Goal: Leave review/rating: Leave review/rating

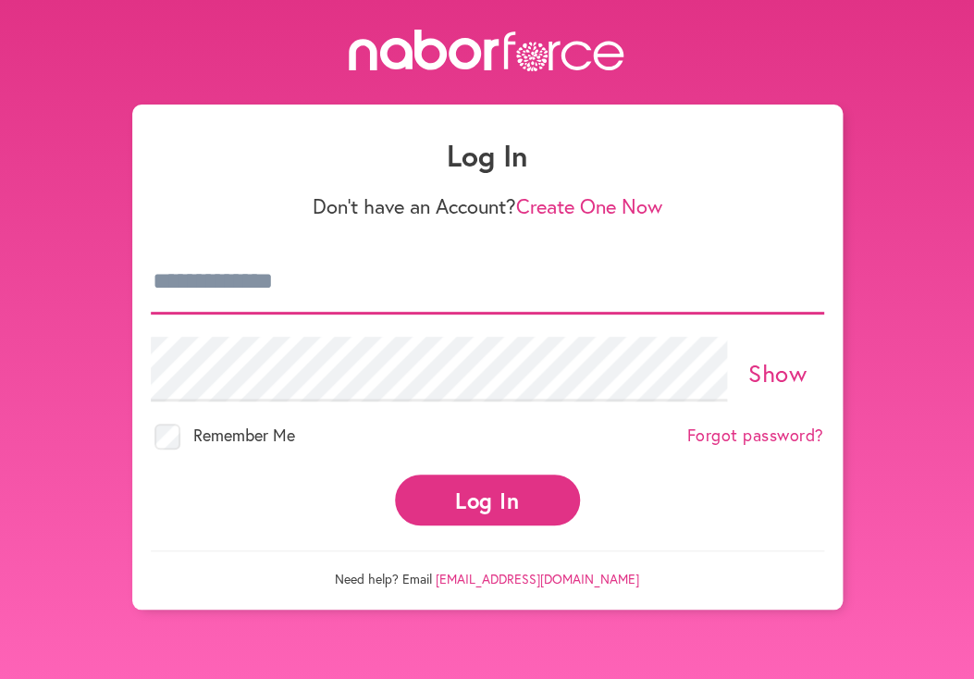
click at [248, 285] on input "email" at bounding box center [487, 282] width 673 height 65
type input "**********"
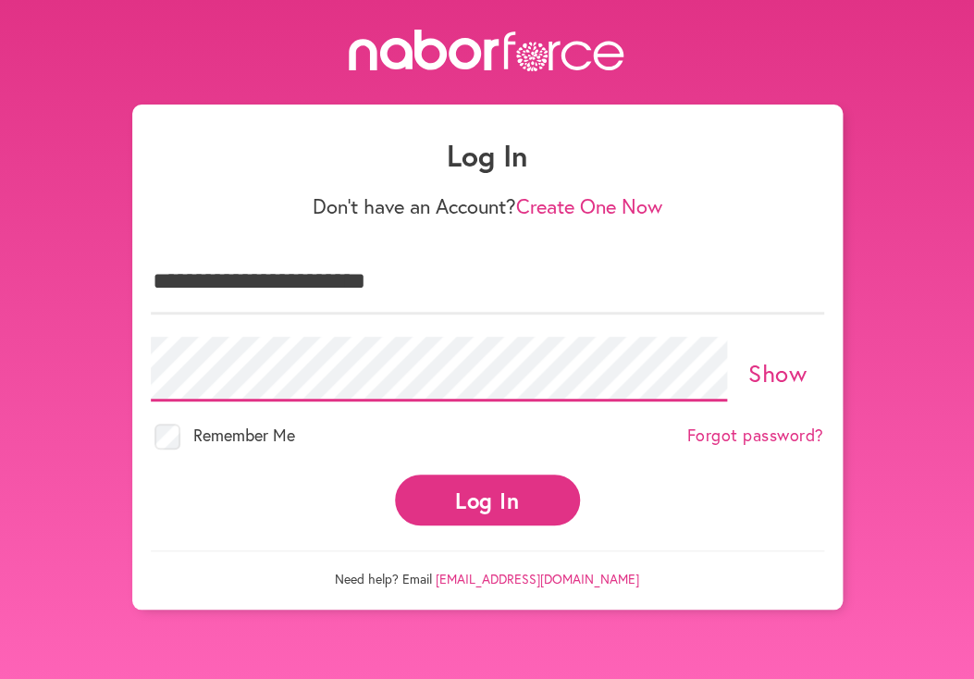
click at [395, 474] on button "Log In" at bounding box center [487, 499] width 185 height 51
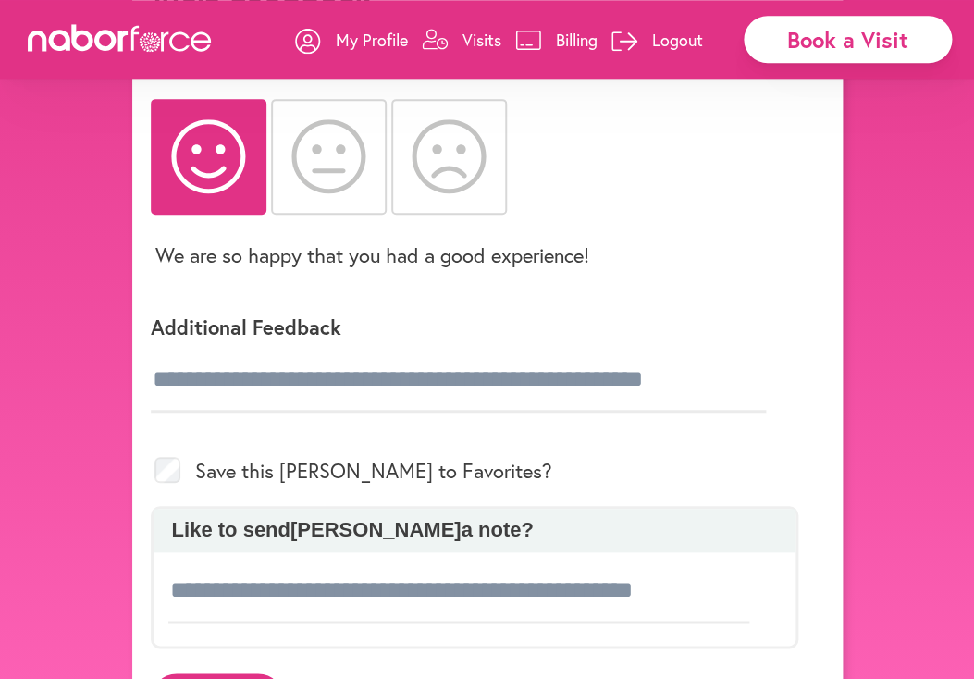
scroll to position [194, 0]
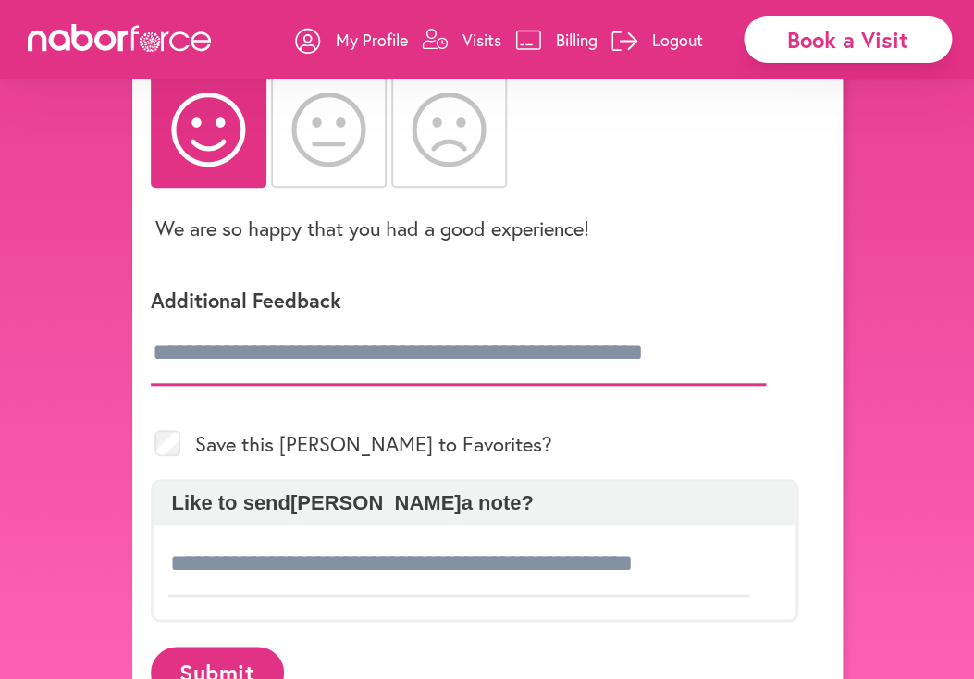
click at [444, 359] on input "text" at bounding box center [458, 353] width 615 height 65
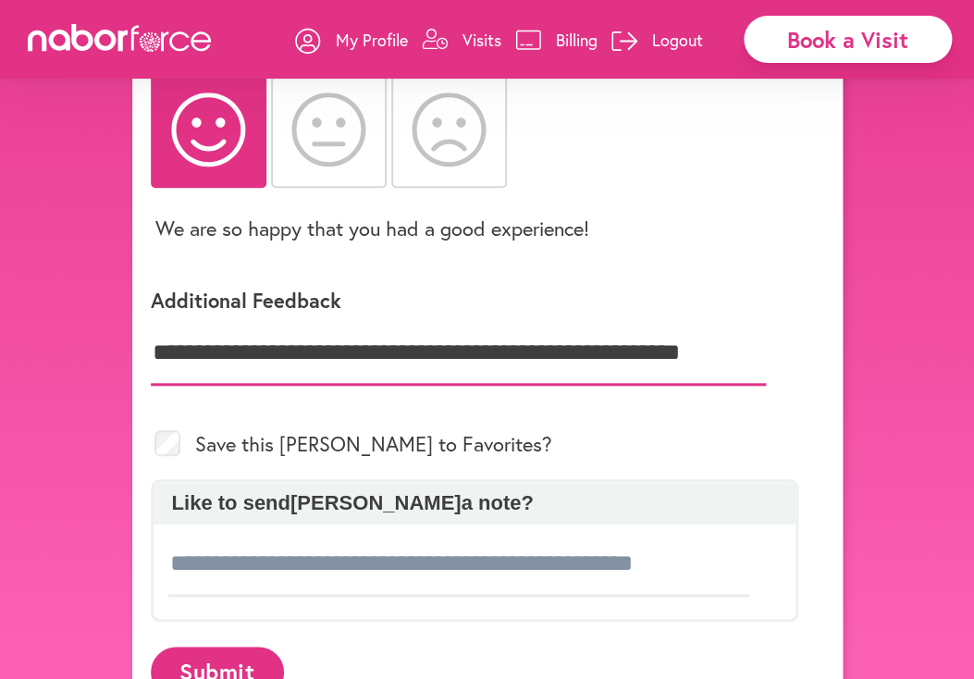
scroll to position [0, 42]
type input "**********"
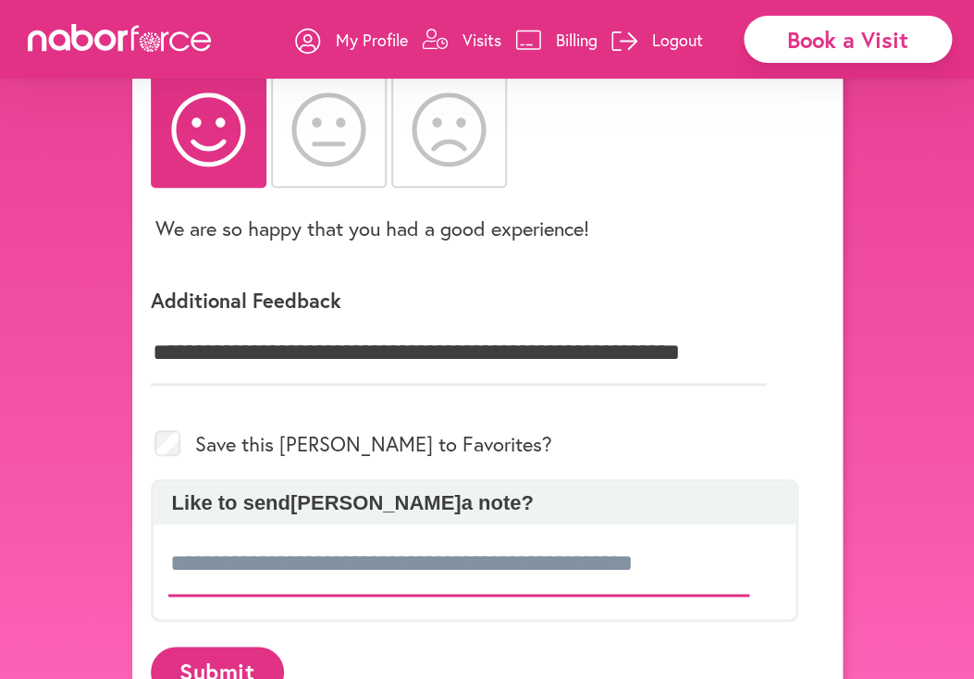
click at [461, 573] on input at bounding box center [459, 564] width 582 height 65
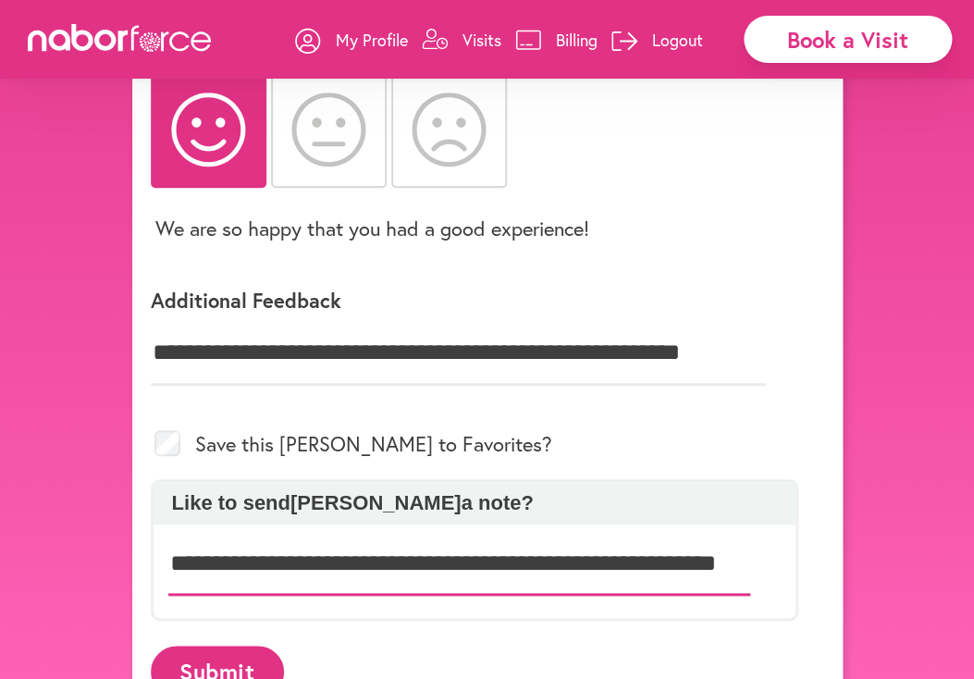
scroll to position [0, 92]
type input "**********"
click at [243, 659] on button "Submit" at bounding box center [217, 671] width 133 height 51
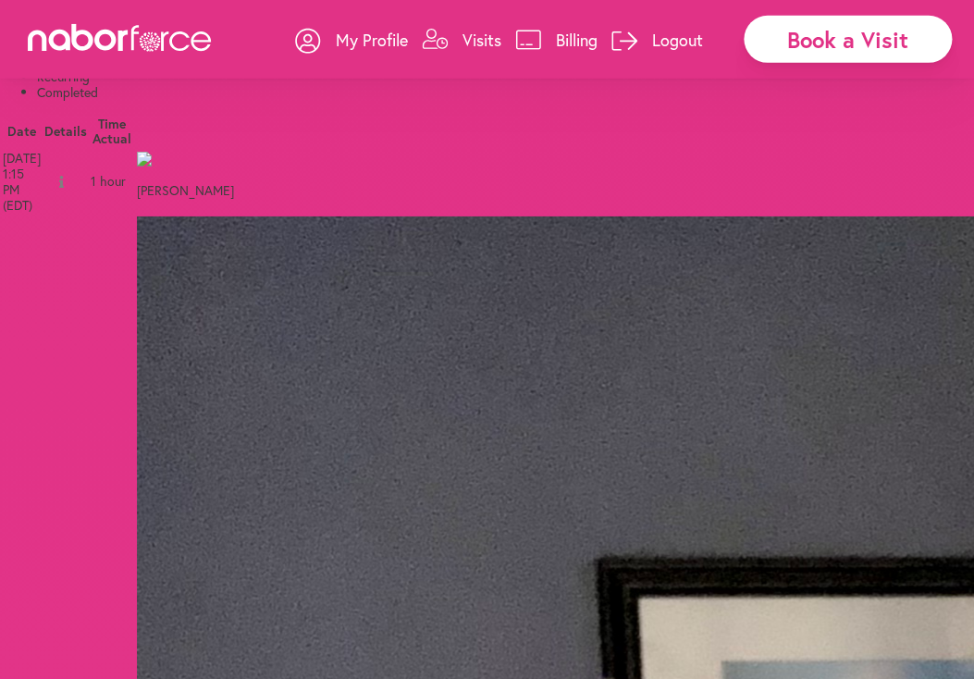
scroll to position [97, 0]
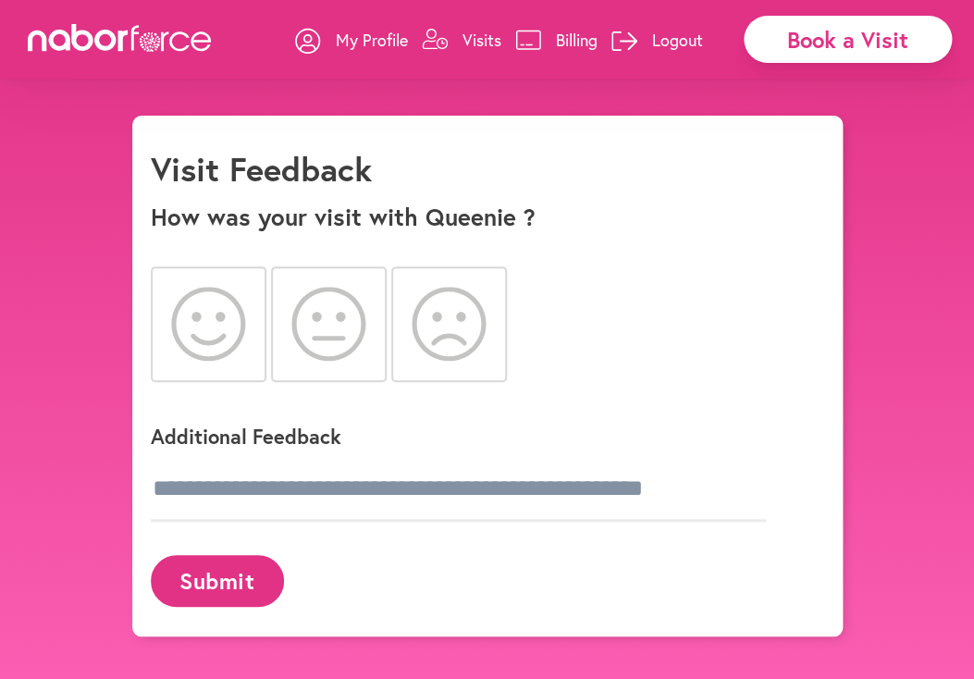
click at [216, 330] on icon at bounding box center [208, 324] width 75 height 74
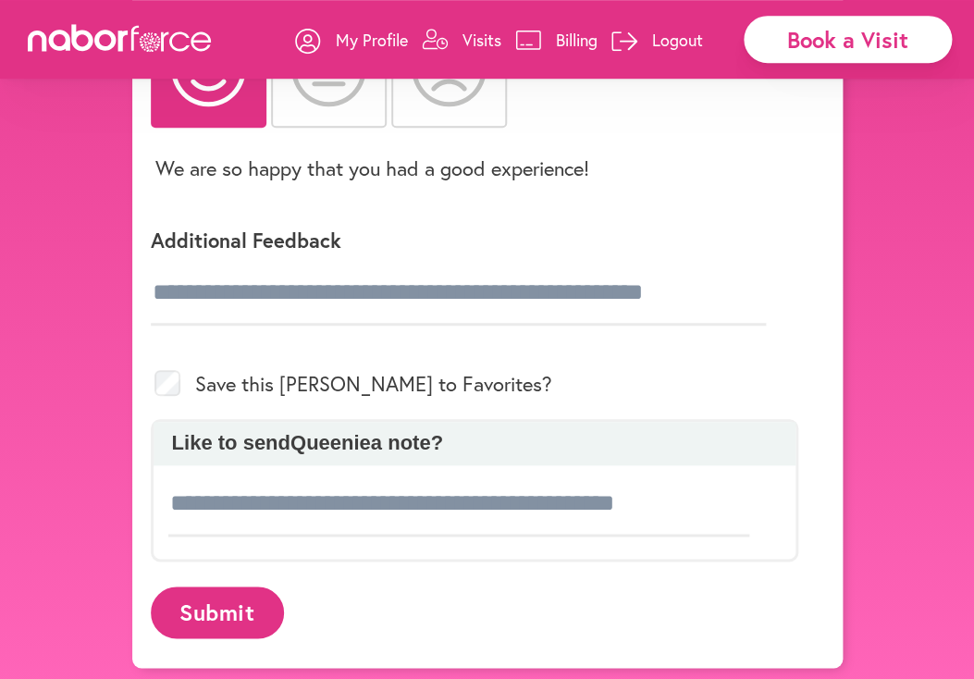
scroll to position [256, 0]
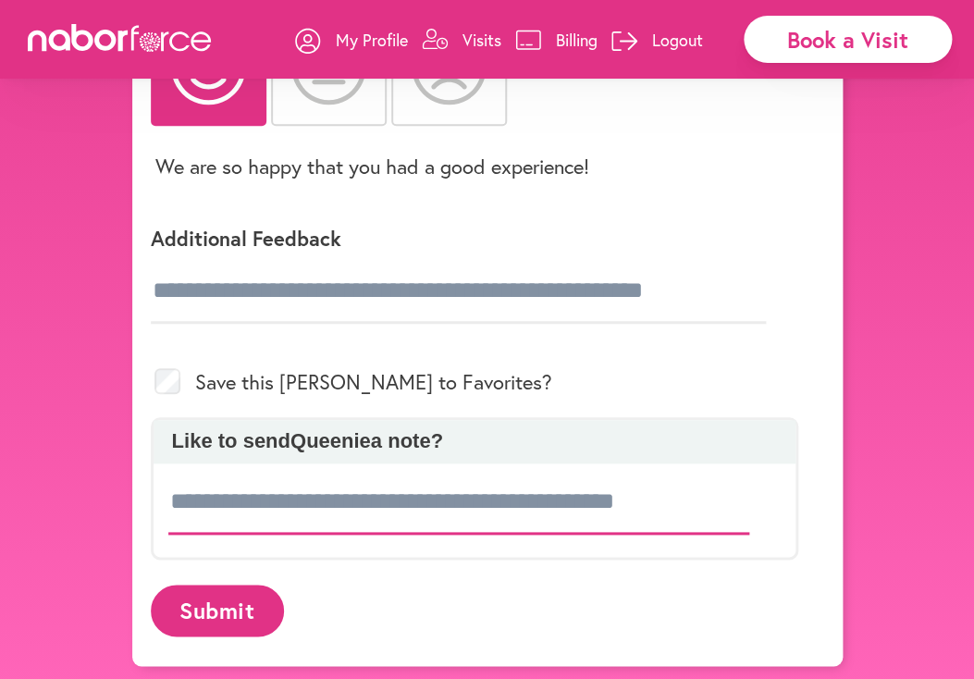
click at [493, 495] on input at bounding box center [459, 502] width 582 height 65
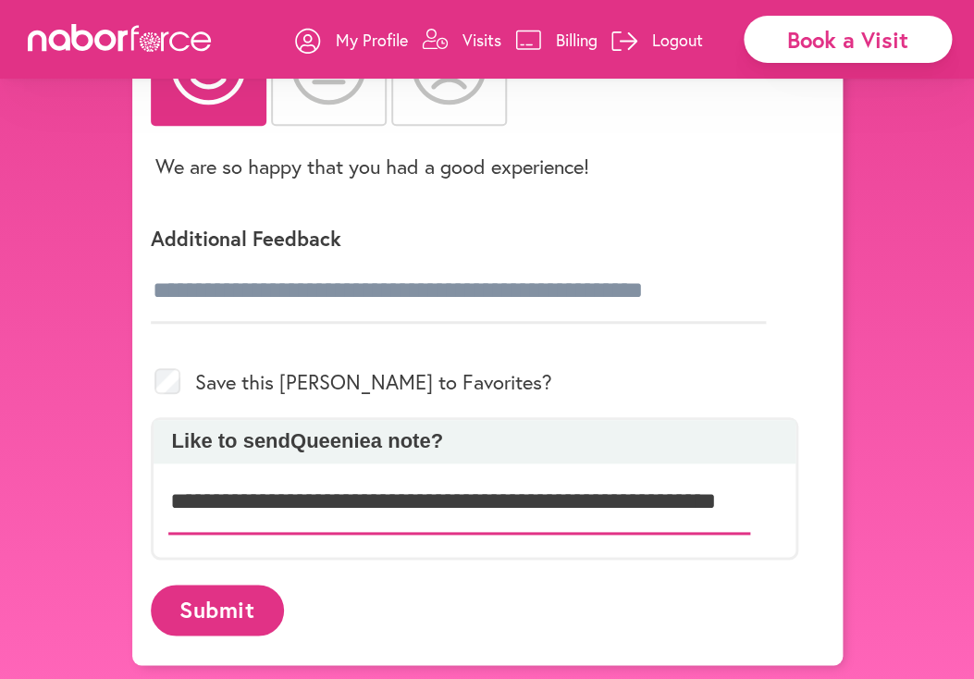
scroll to position [0, 64]
type input "**********"
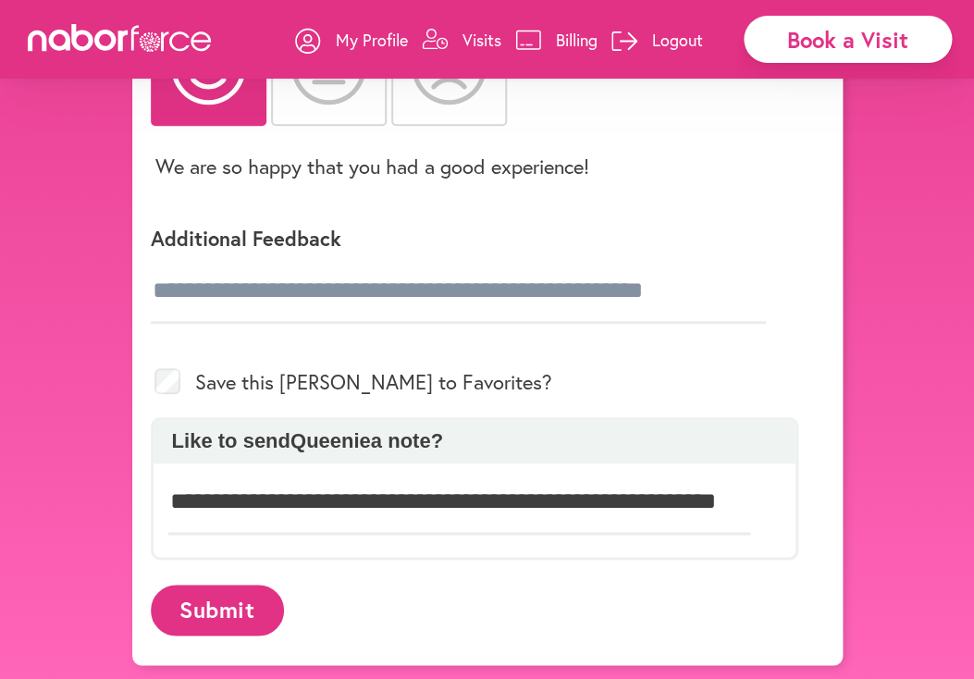
click at [189, 609] on button "Submit" at bounding box center [217, 610] width 133 height 51
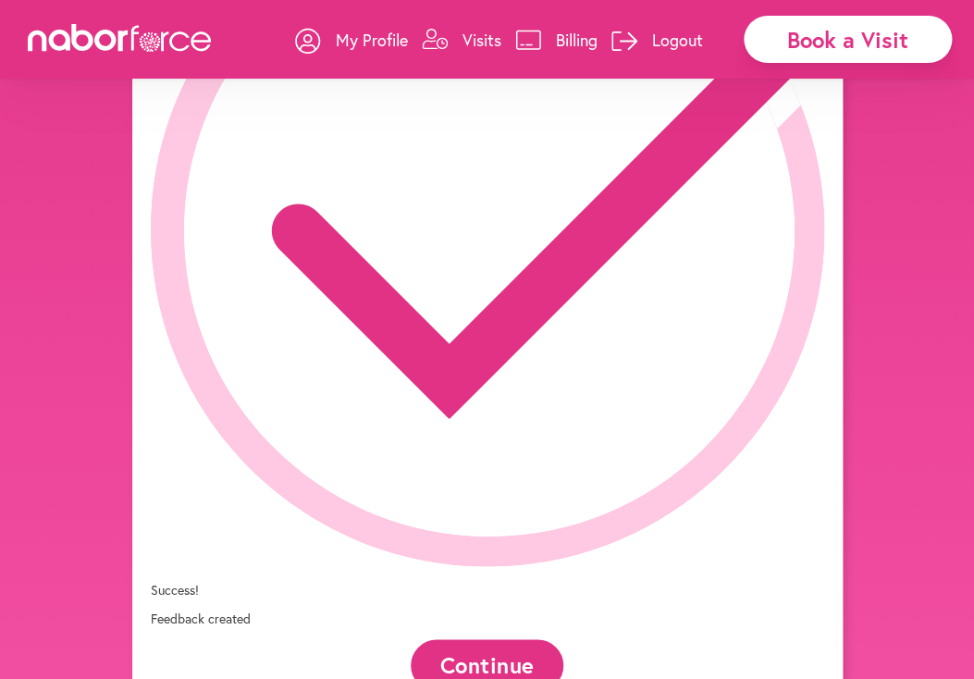
click at [538, 639] on button "Continue" at bounding box center [487, 664] width 153 height 51
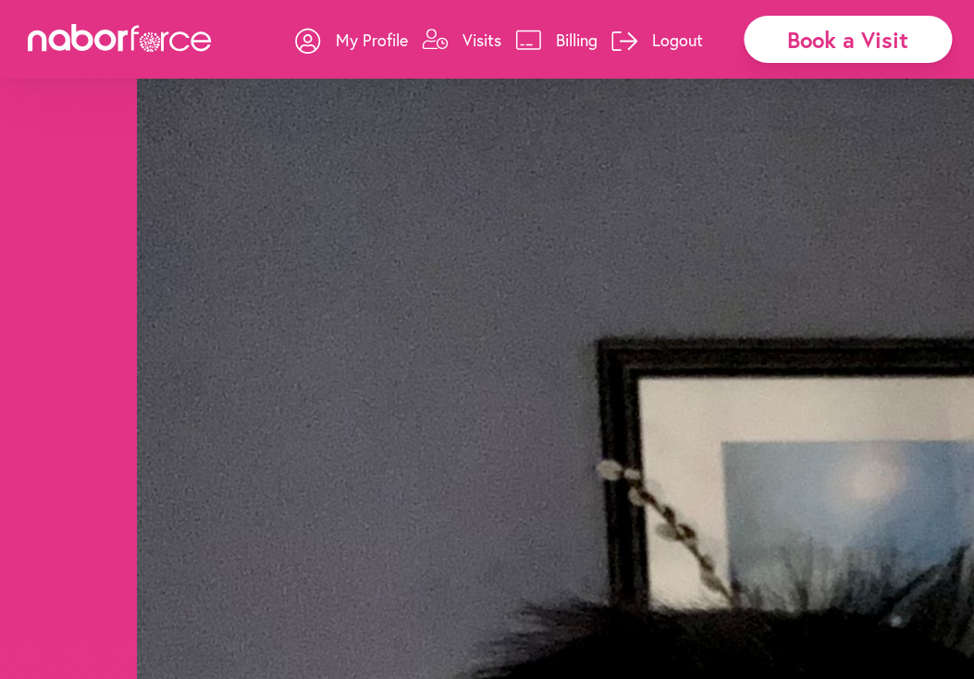
scroll to position [291, 0]
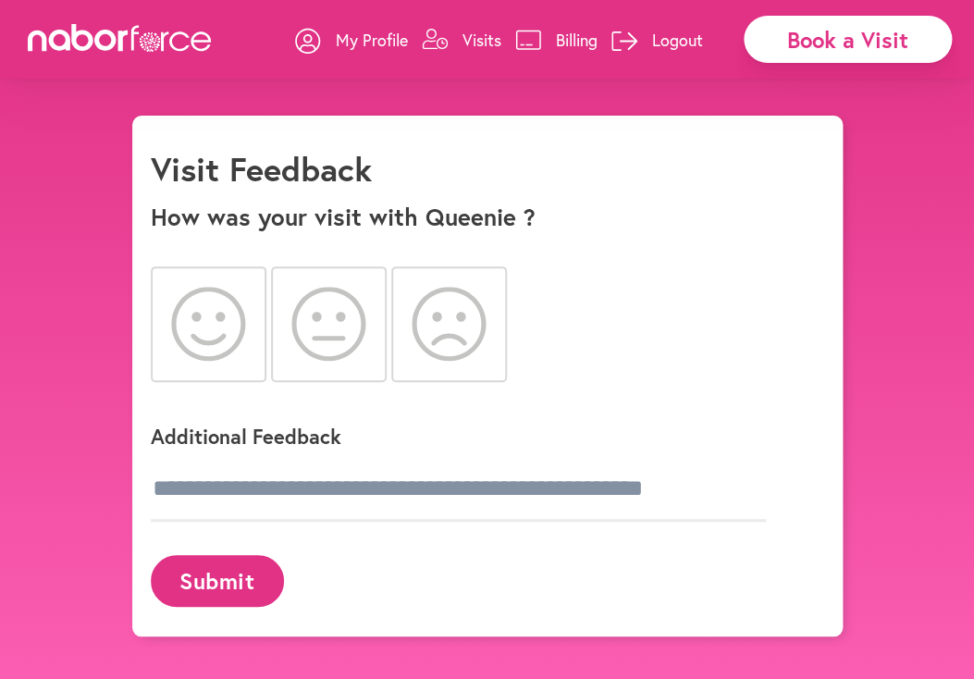
click at [210, 327] on icon at bounding box center [208, 324] width 75 height 74
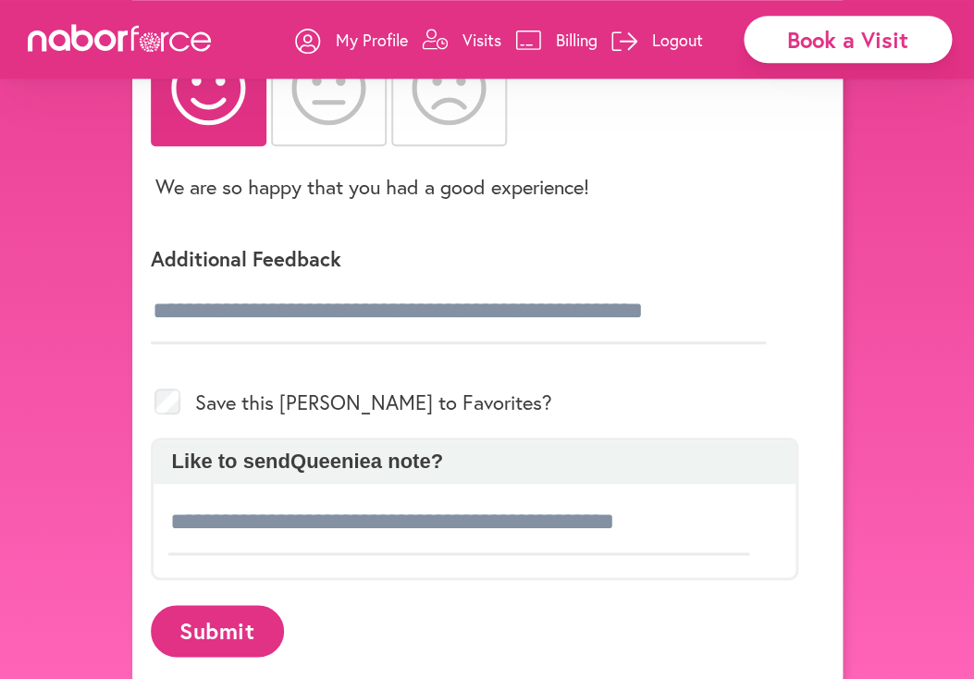
scroll to position [256, 0]
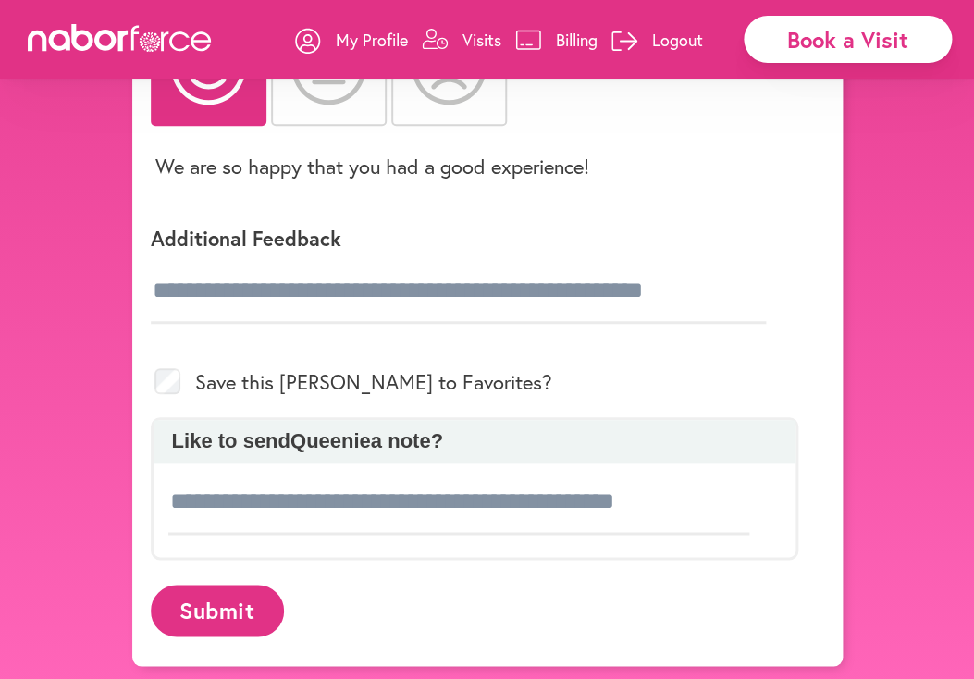
click at [225, 594] on button "Submit" at bounding box center [217, 610] width 133 height 51
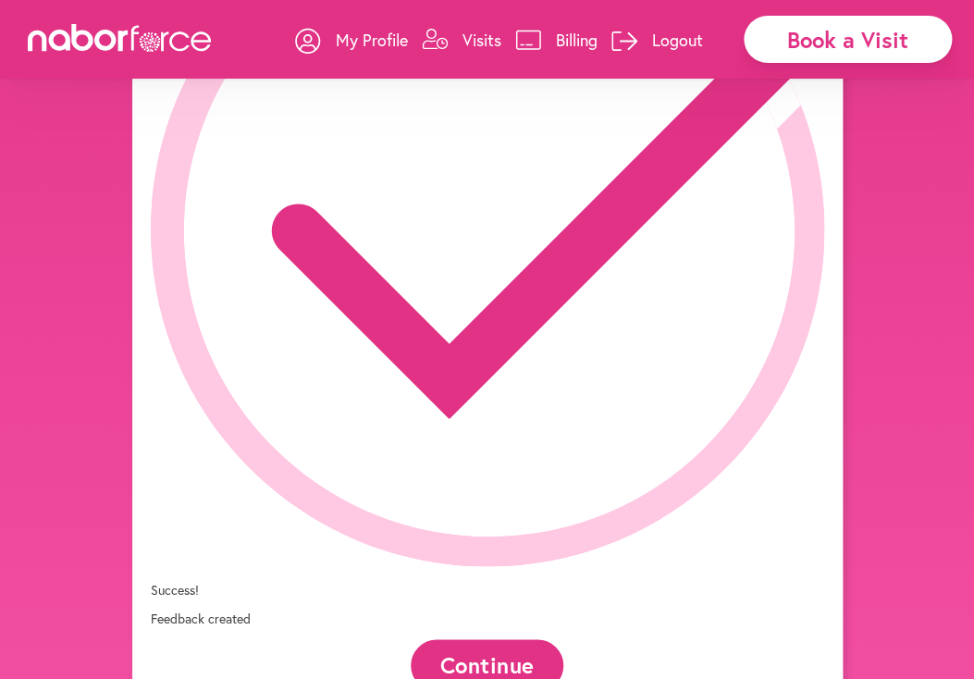
click at [477, 639] on button "Continue" at bounding box center [487, 664] width 153 height 51
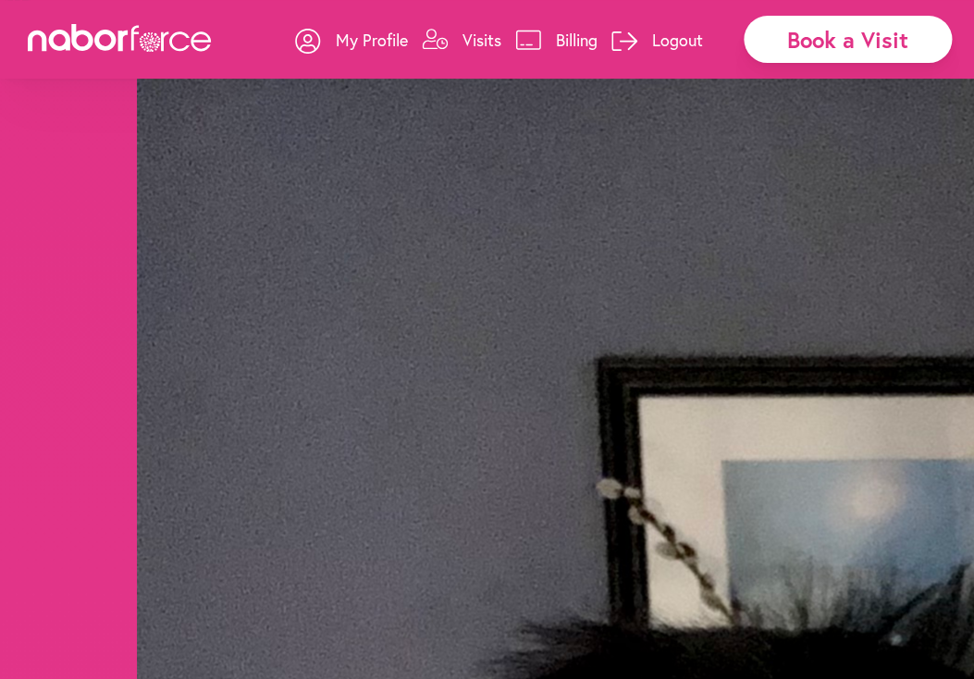
scroll to position [291, 0]
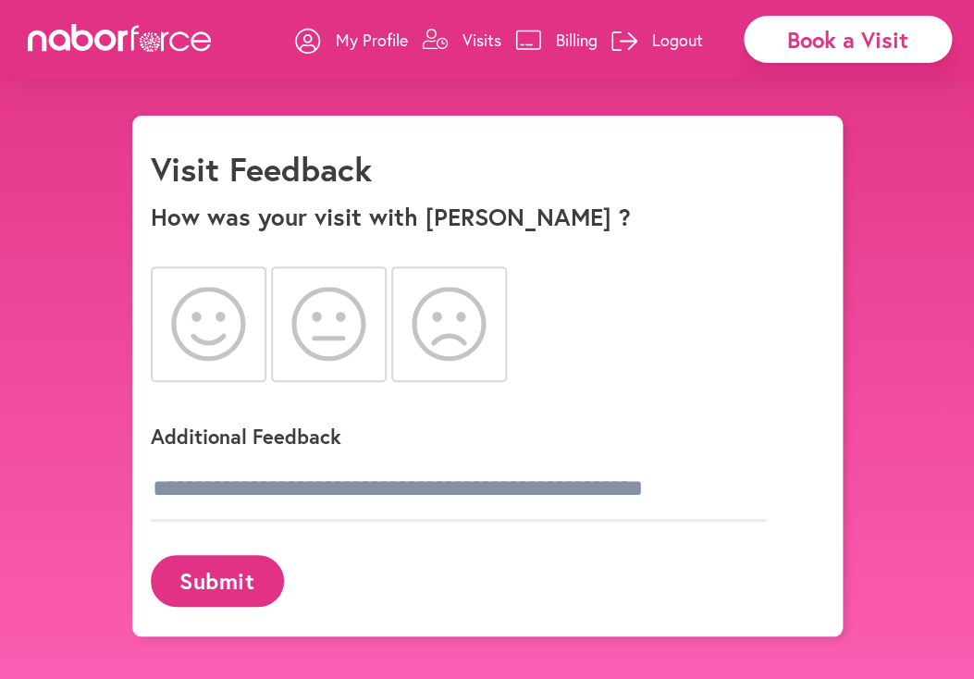
click at [204, 319] on icon at bounding box center [208, 324] width 75 height 74
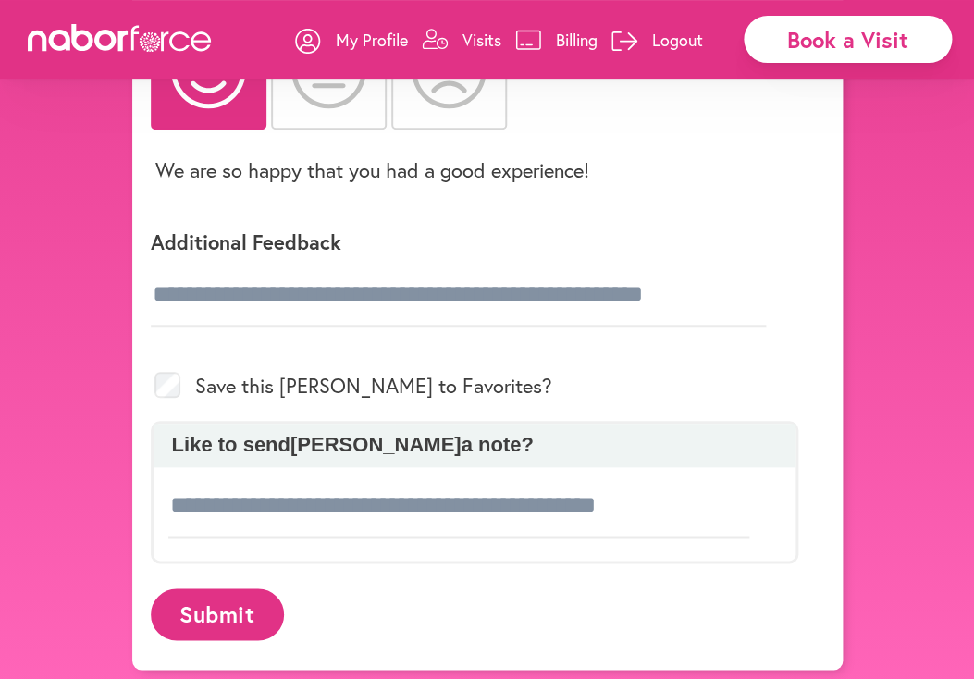
scroll to position [256, 0]
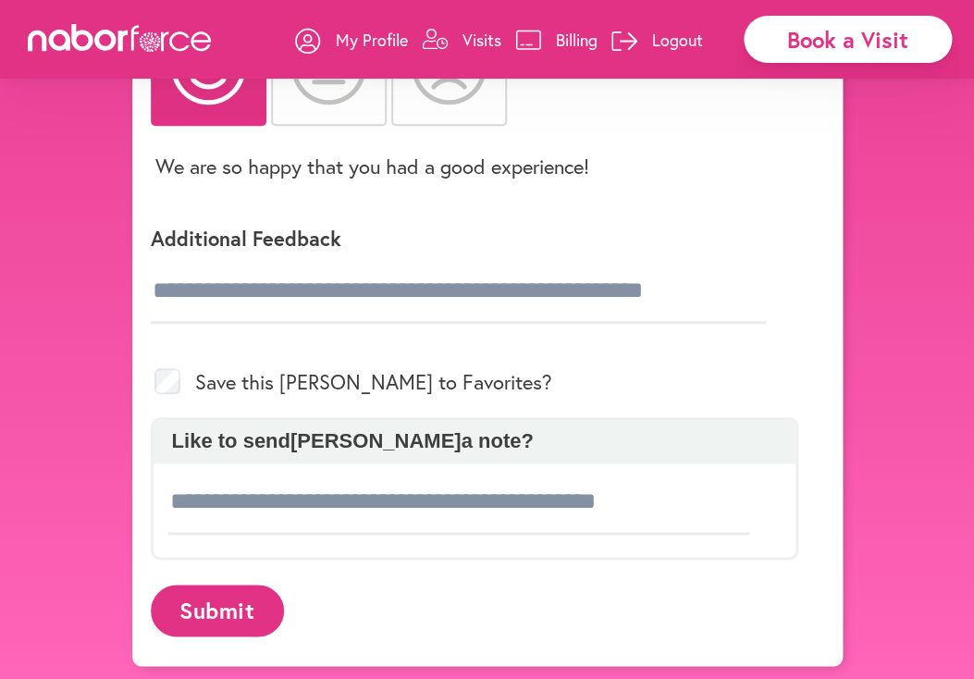
click at [208, 603] on button "Submit" at bounding box center [217, 610] width 133 height 51
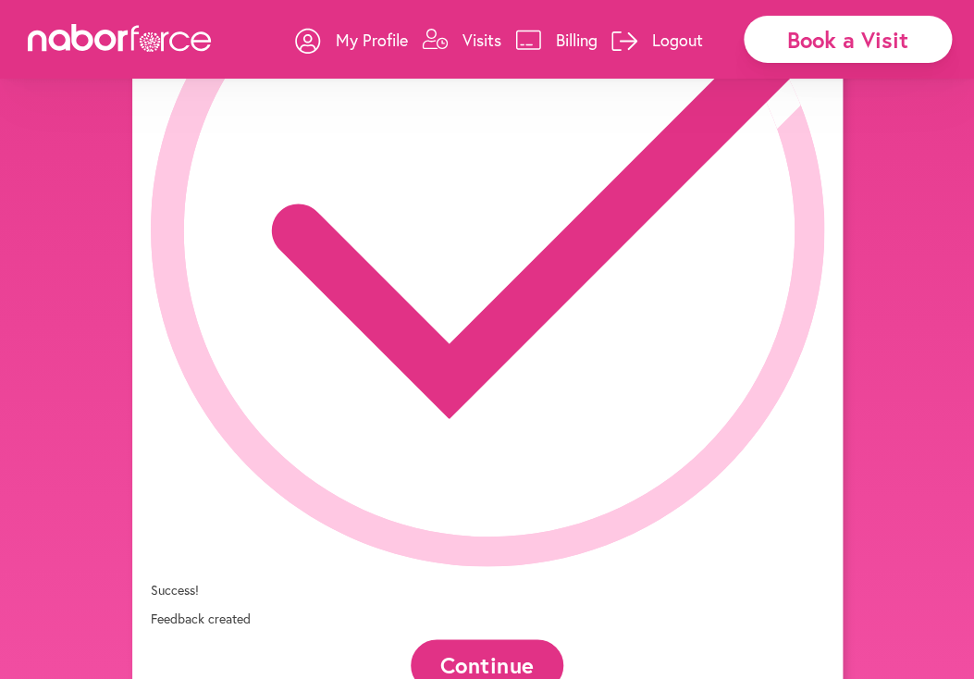
drag, startPoint x: 499, startPoint y: 447, endPoint x: 507, endPoint y: 456, distance: 12.4
click at [499, 639] on button "Continue" at bounding box center [487, 664] width 153 height 51
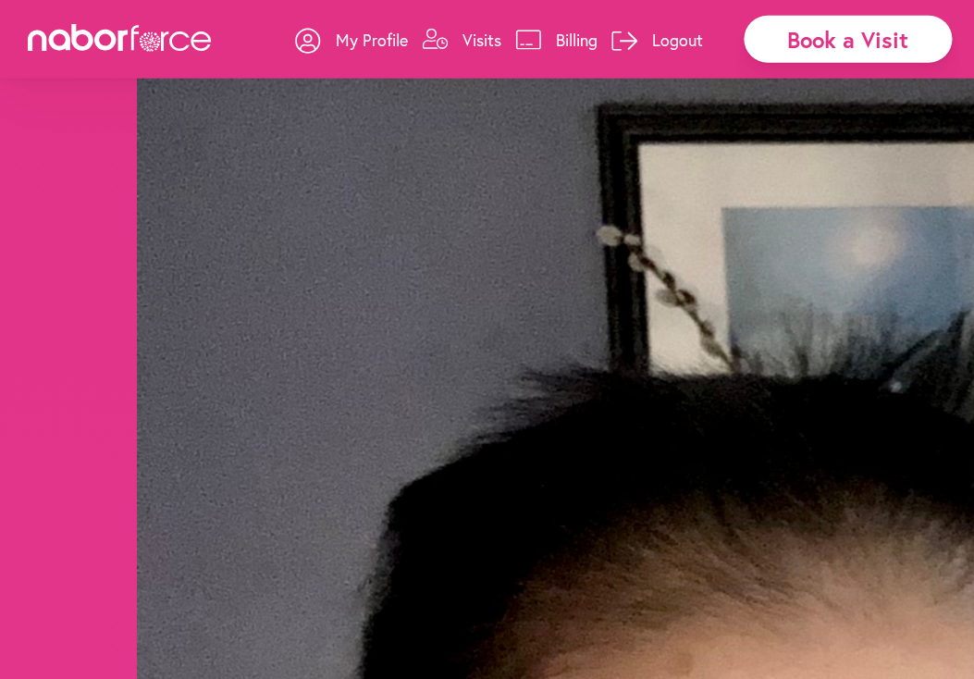
scroll to position [486, 0]
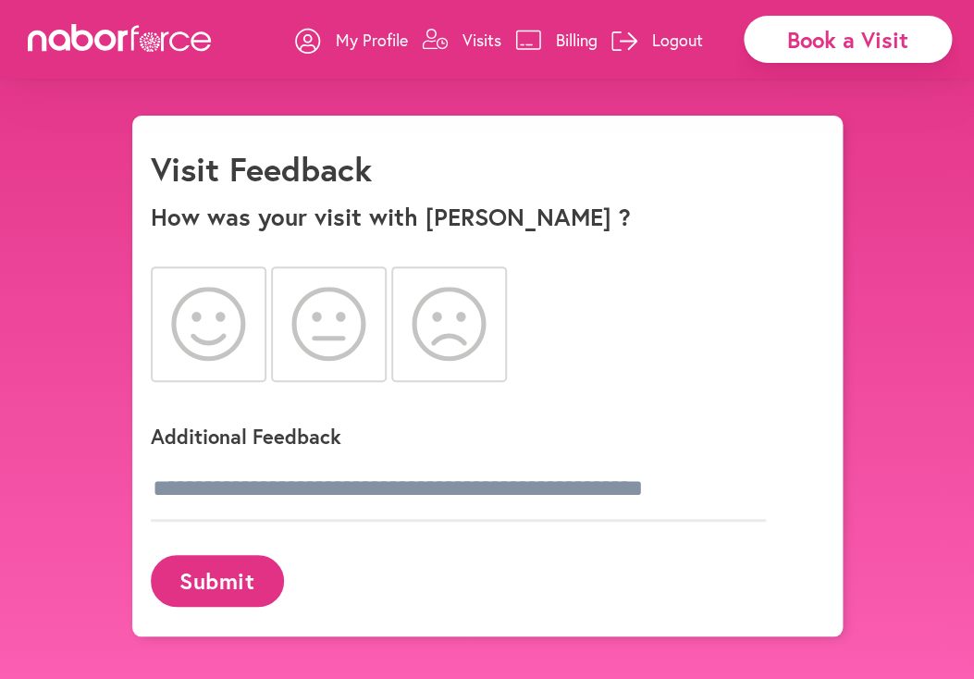
click at [196, 317] on icon at bounding box center [208, 324] width 74 height 74
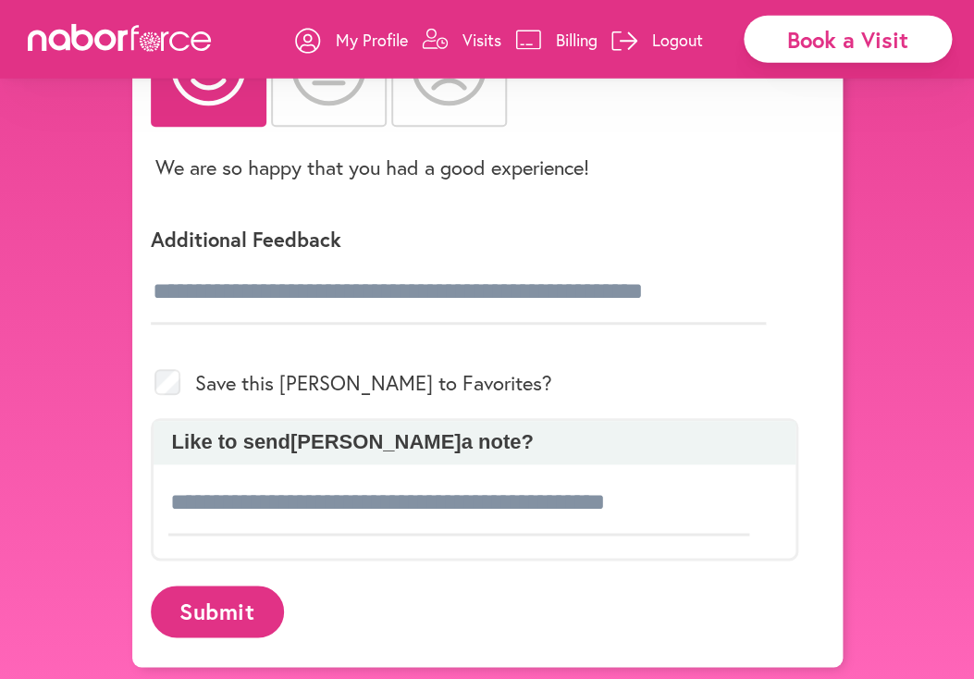
scroll to position [256, 0]
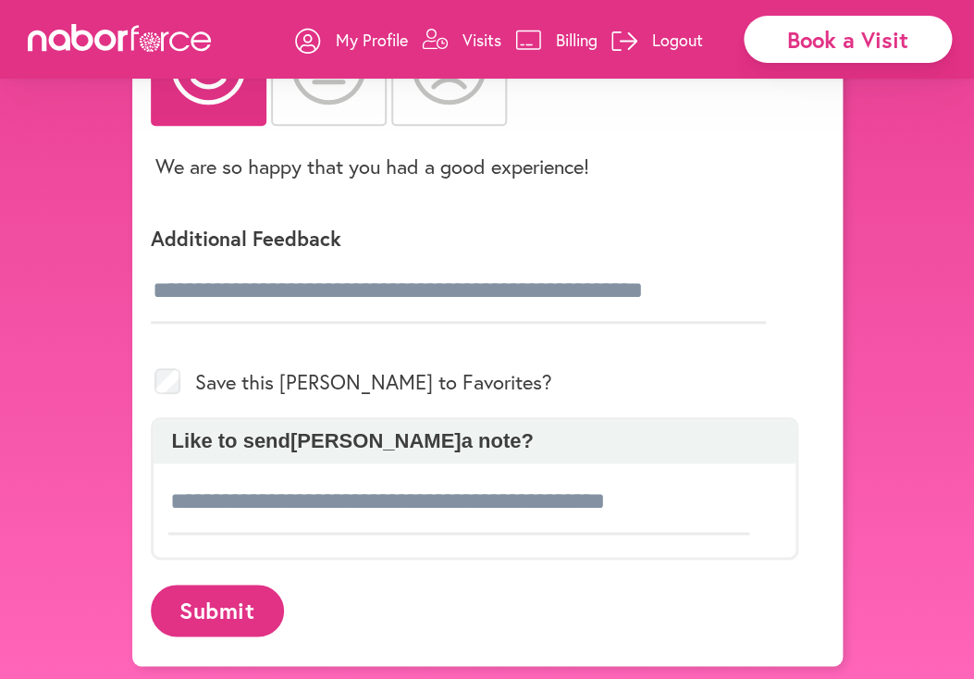
click at [237, 596] on button "Submit" at bounding box center [217, 610] width 133 height 51
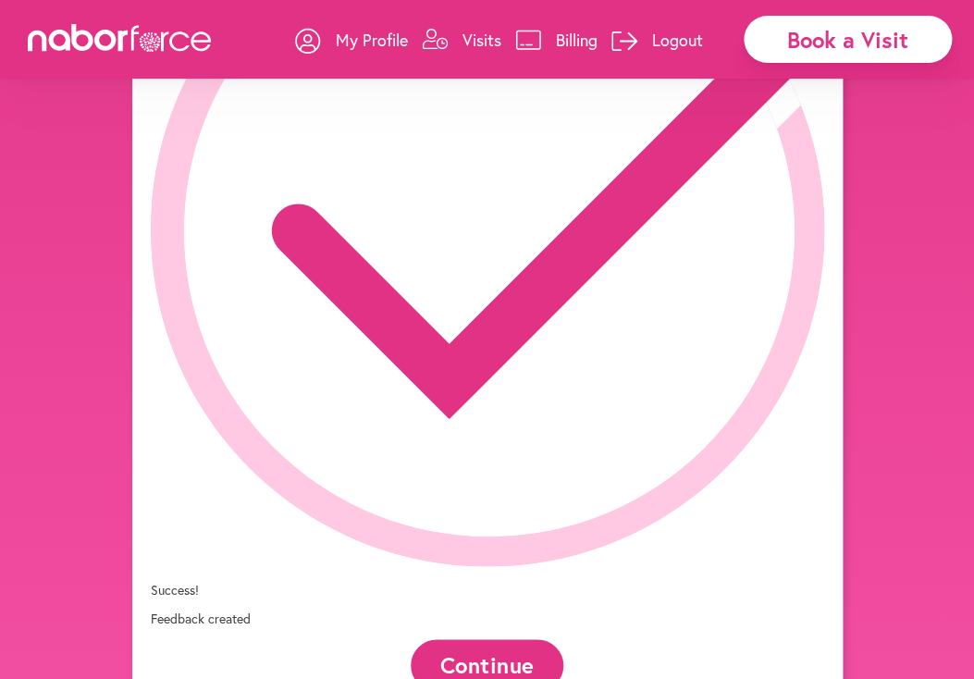
click at [491, 639] on button "Continue" at bounding box center [487, 664] width 153 height 51
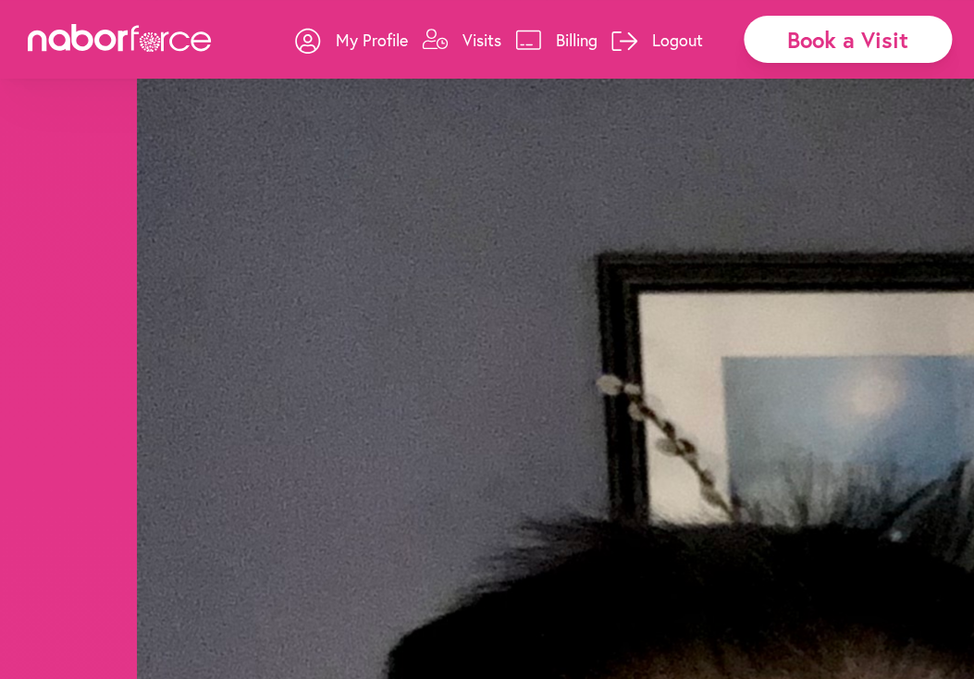
scroll to position [388, 0]
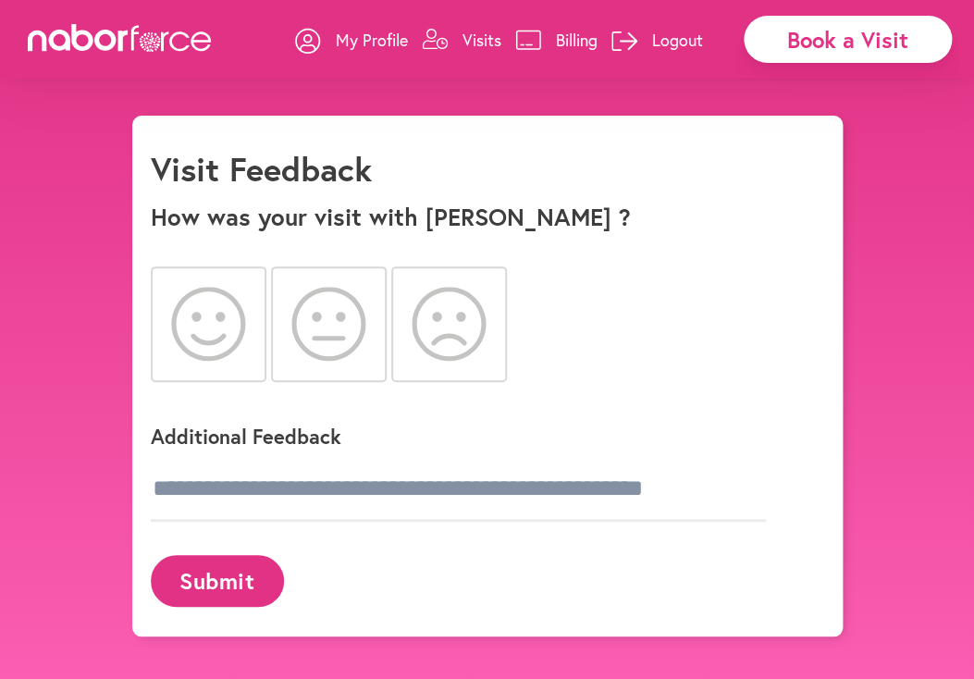
click at [212, 325] on icon at bounding box center [208, 324] width 75 height 74
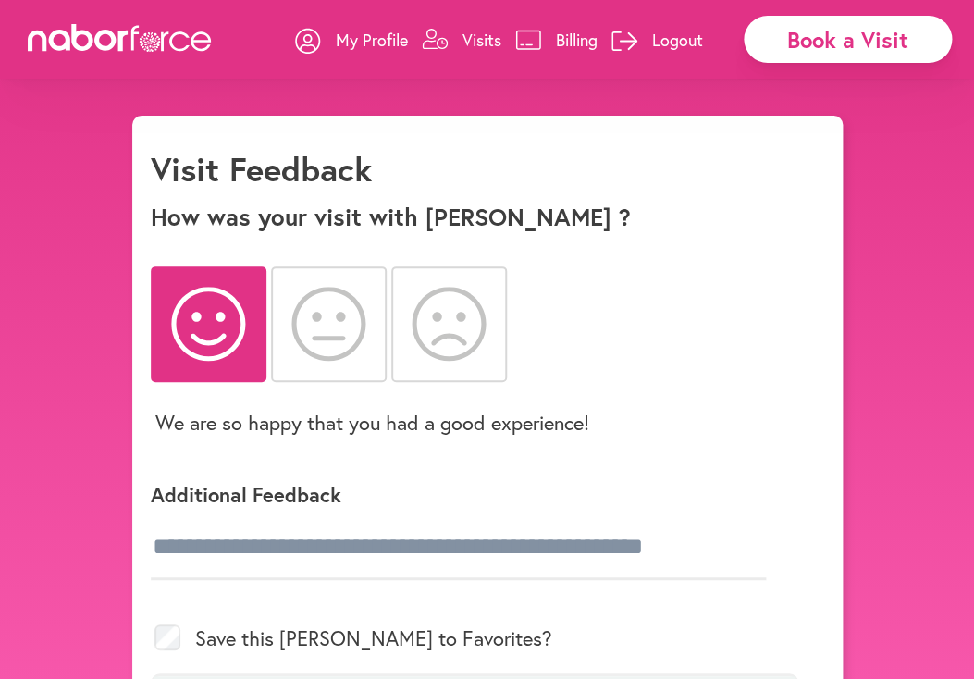
scroll to position [256, 0]
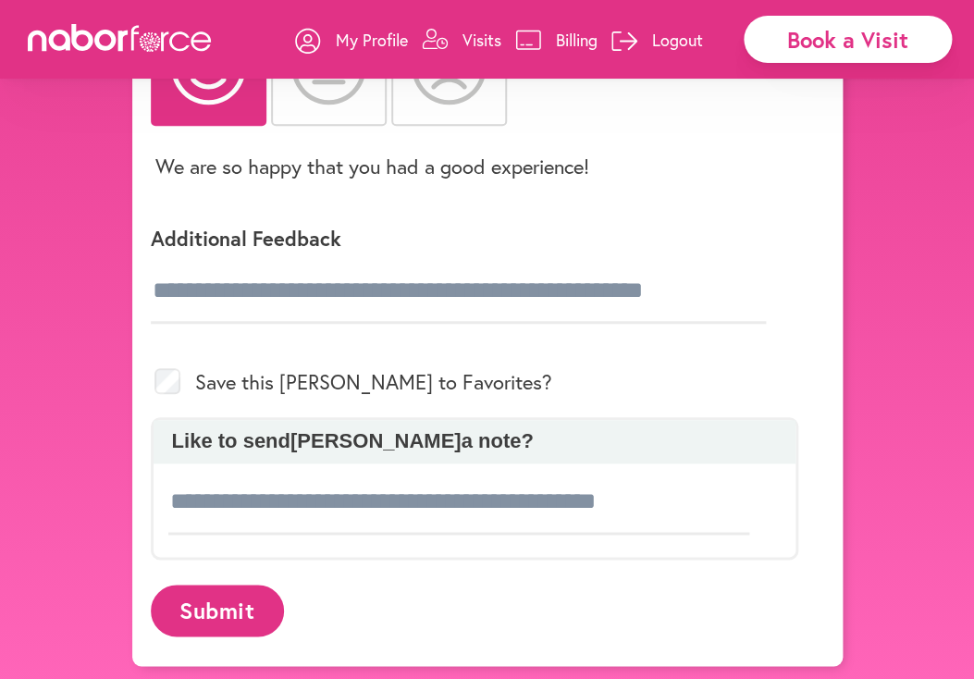
click at [232, 606] on button "Submit" at bounding box center [217, 610] width 133 height 51
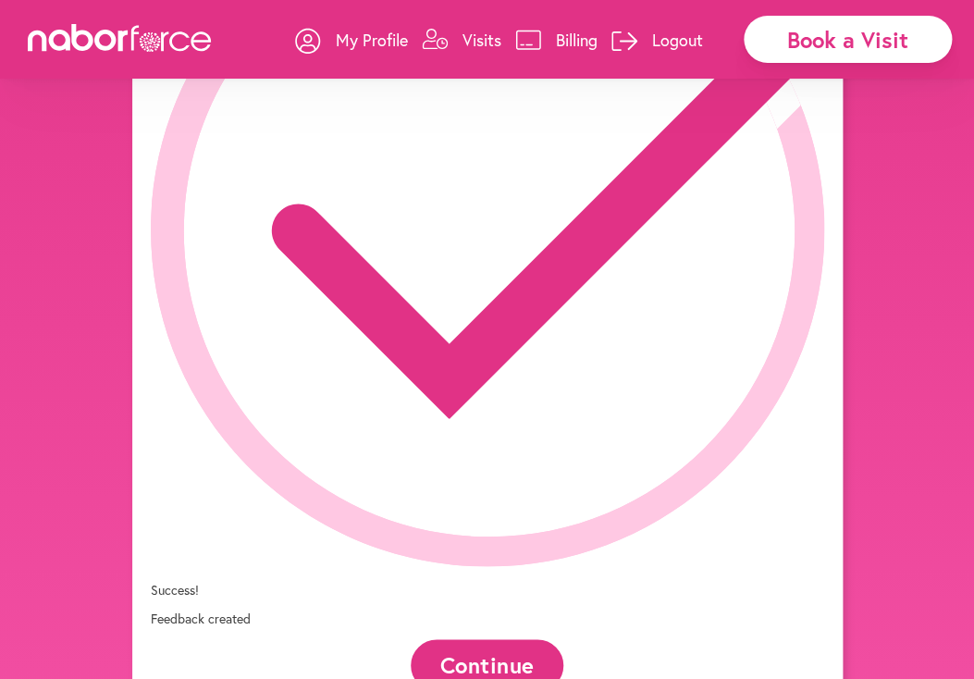
click at [511, 639] on button "Continue" at bounding box center [487, 664] width 153 height 51
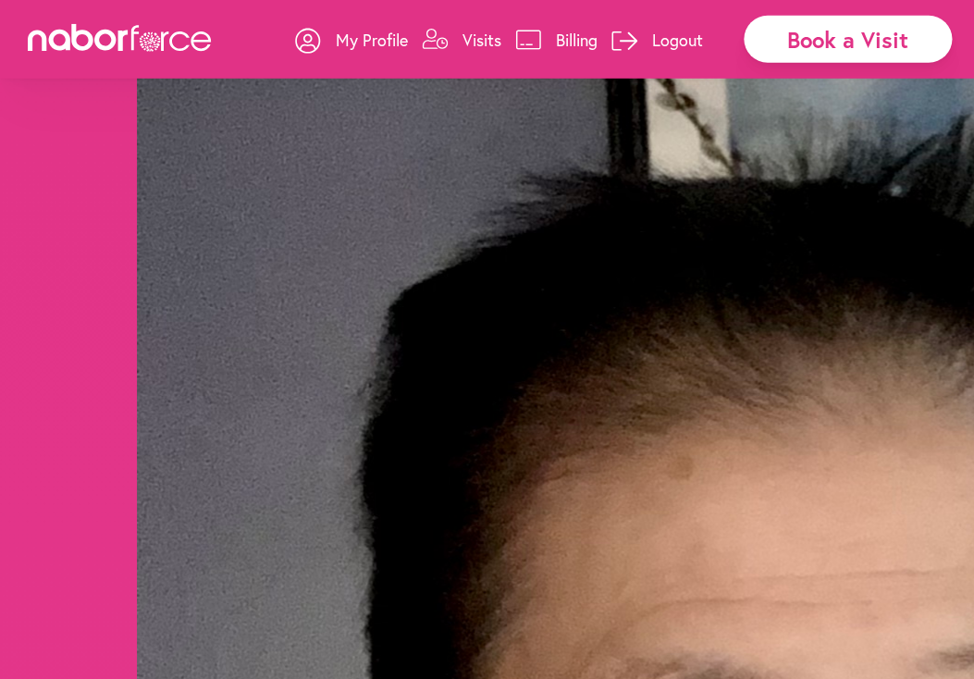
scroll to position [680, 0]
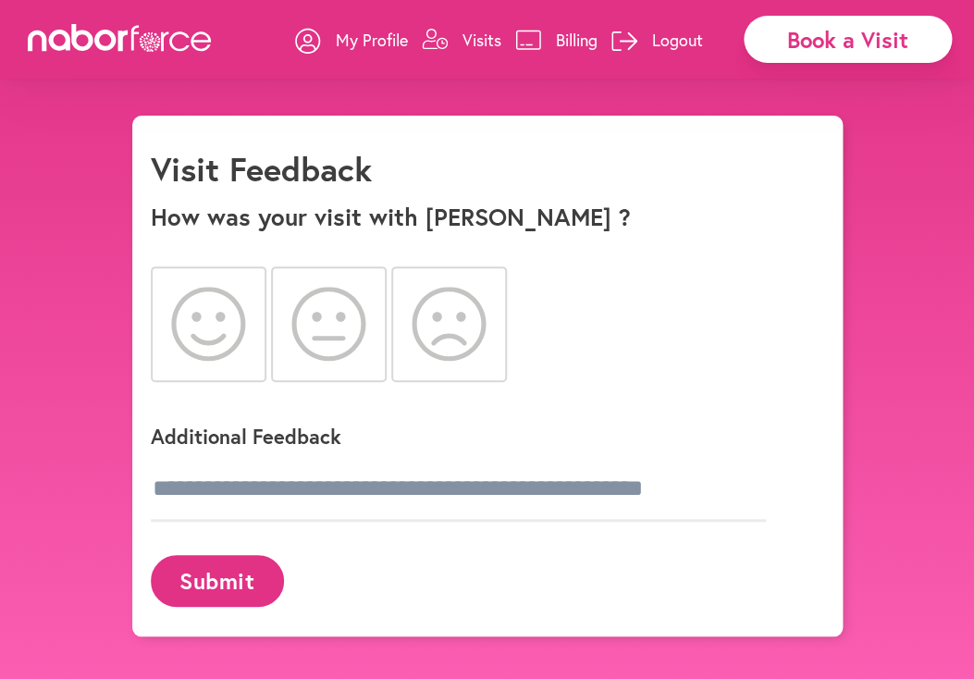
click at [203, 324] on icon at bounding box center [208, 324] width 75 height 74
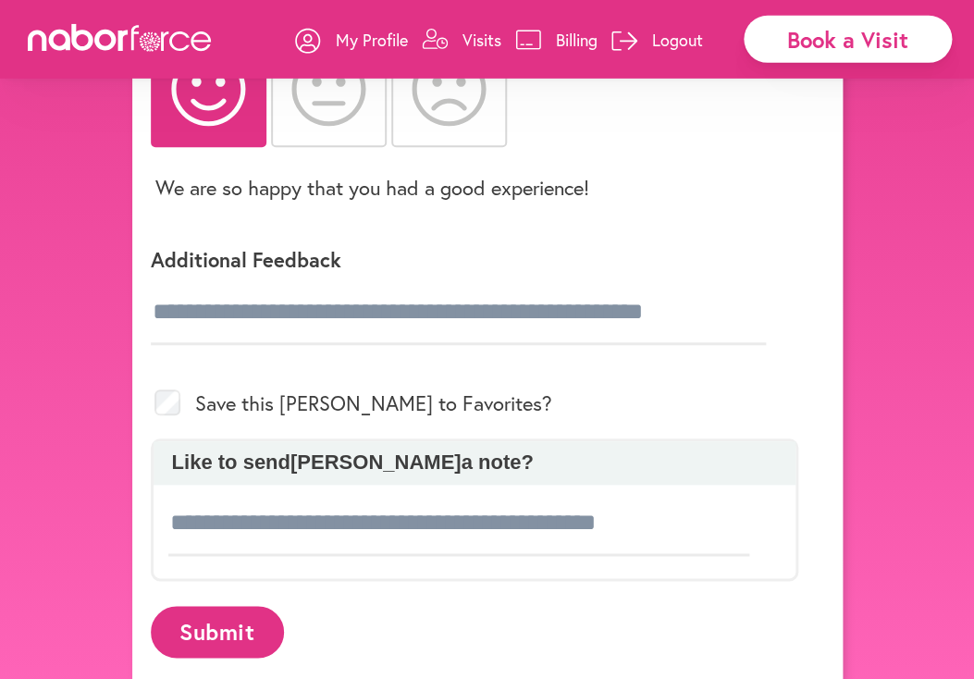
scroll to position [256, 0]
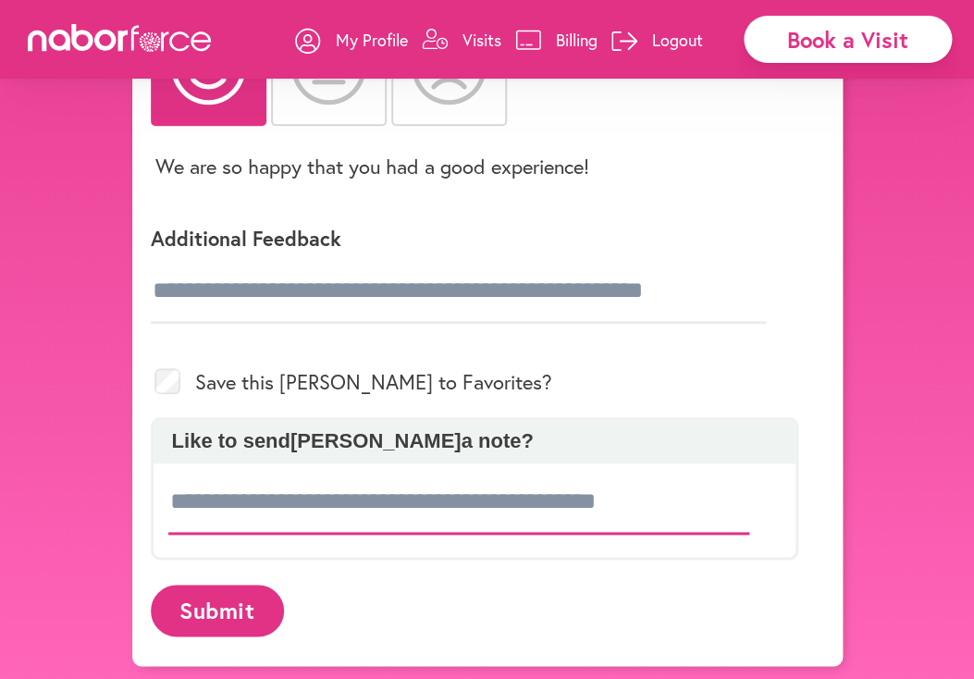
click at [572, 504] on input at bounding box center [459, 502] width 582 height 65
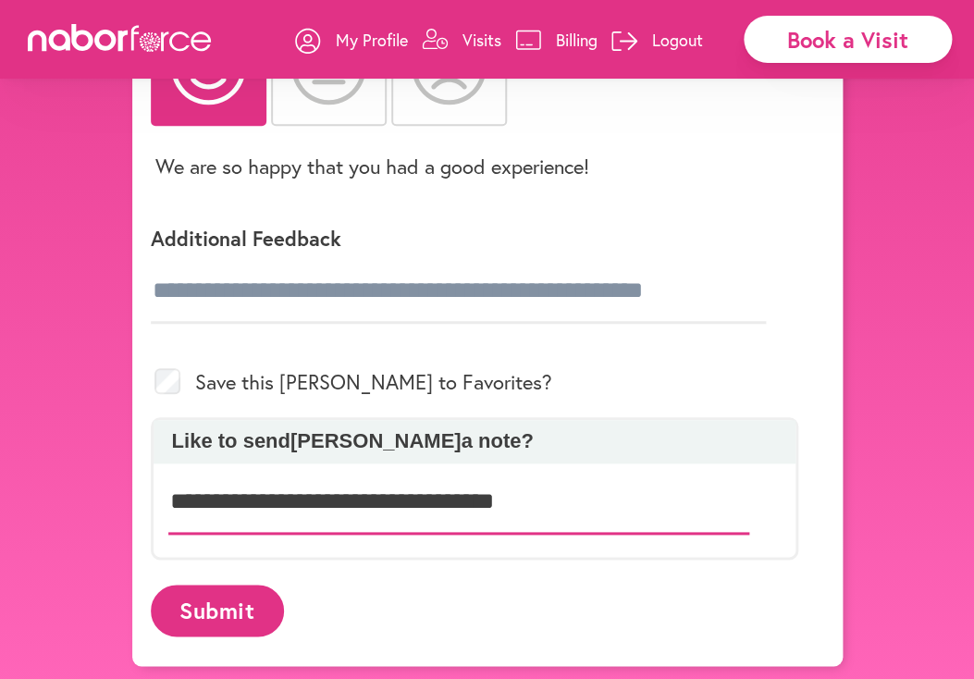
type input "**********"
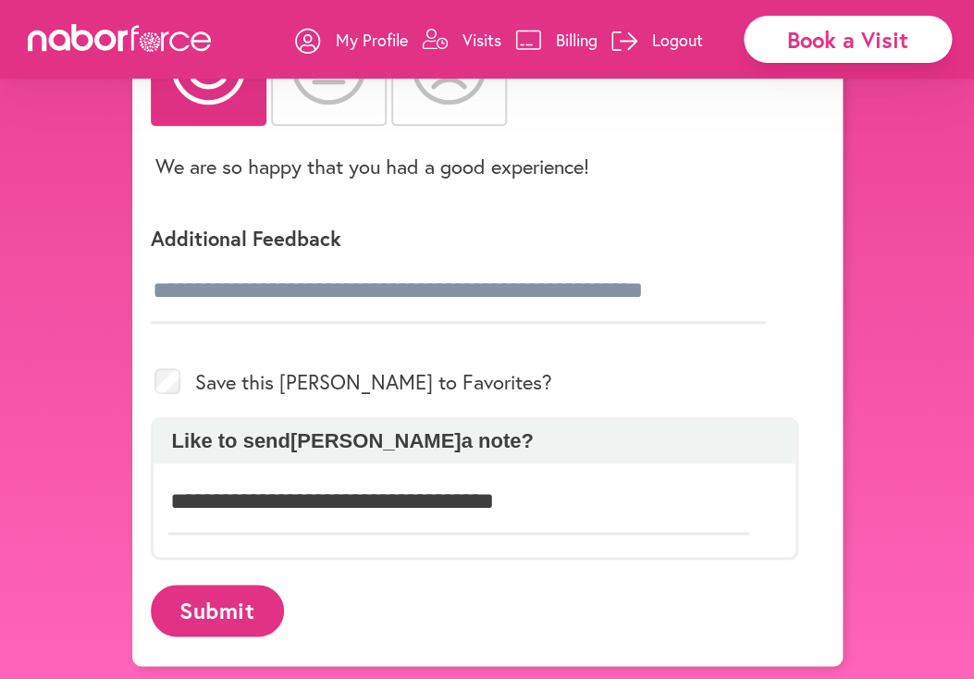
click at [188, 600] on button "Submit" at bounding box center [217, 610] width 133 height 51
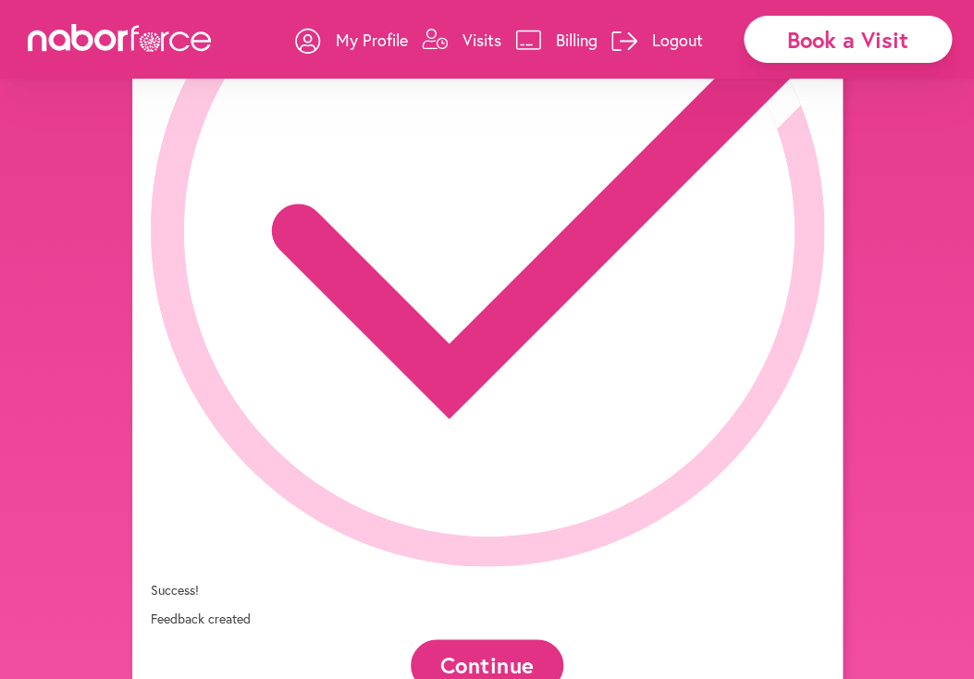
click at [487, 639] on button "Continue" at bounding box center [487, 664] width 153 height 51
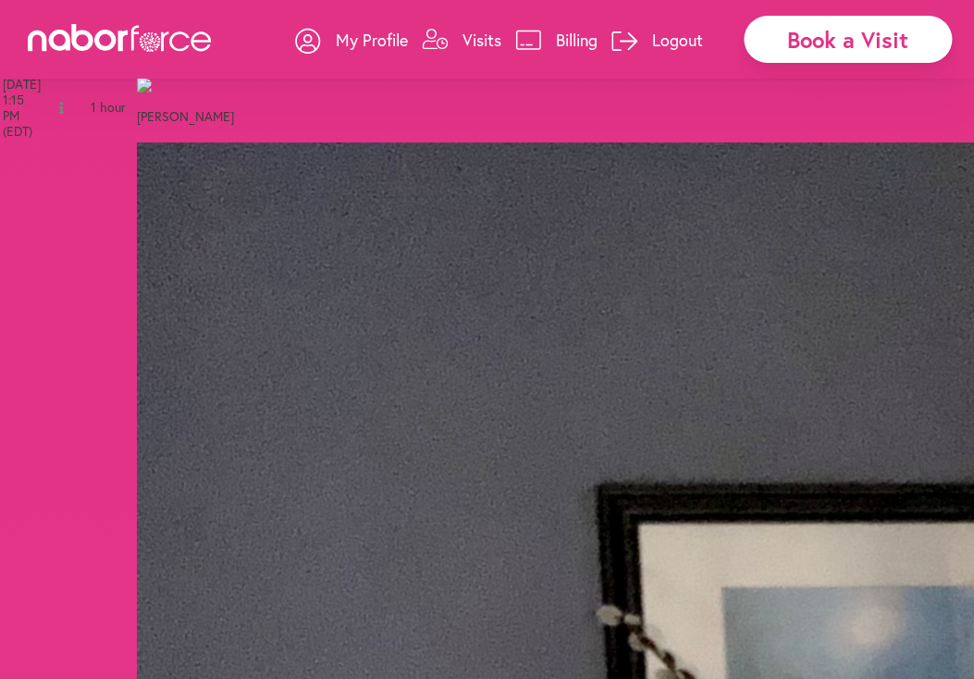
scroll to position [486, 0]
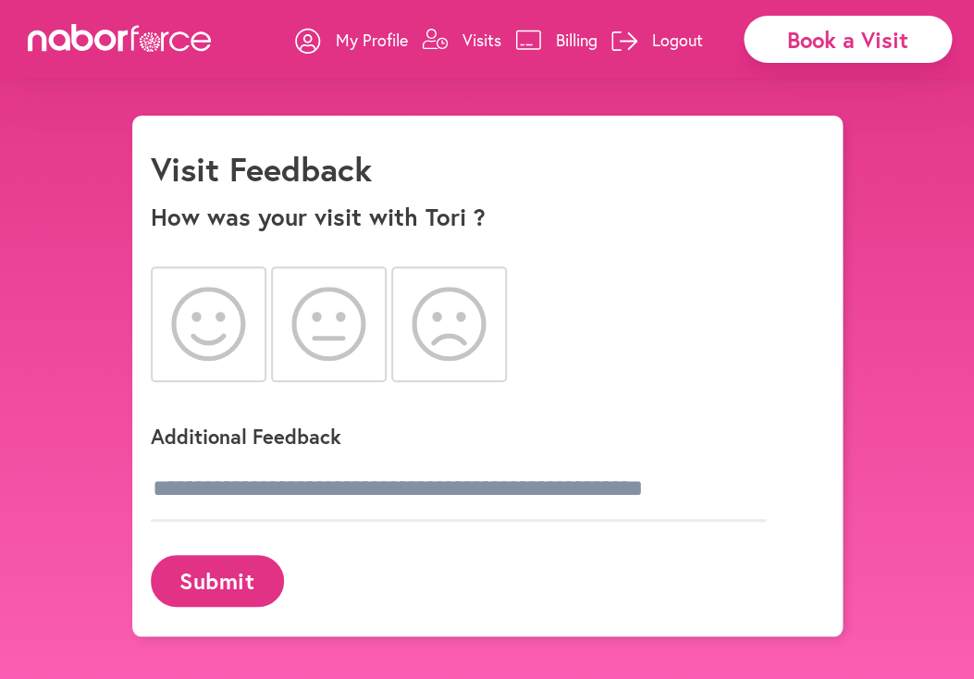
drag, startPoint x: 216, startPoint y: 331, endPoint x: 203, endPoint y: 387, distance: 57.0
click at [213, 339] on icon at bounding box center [208, 324] width 75 height 74
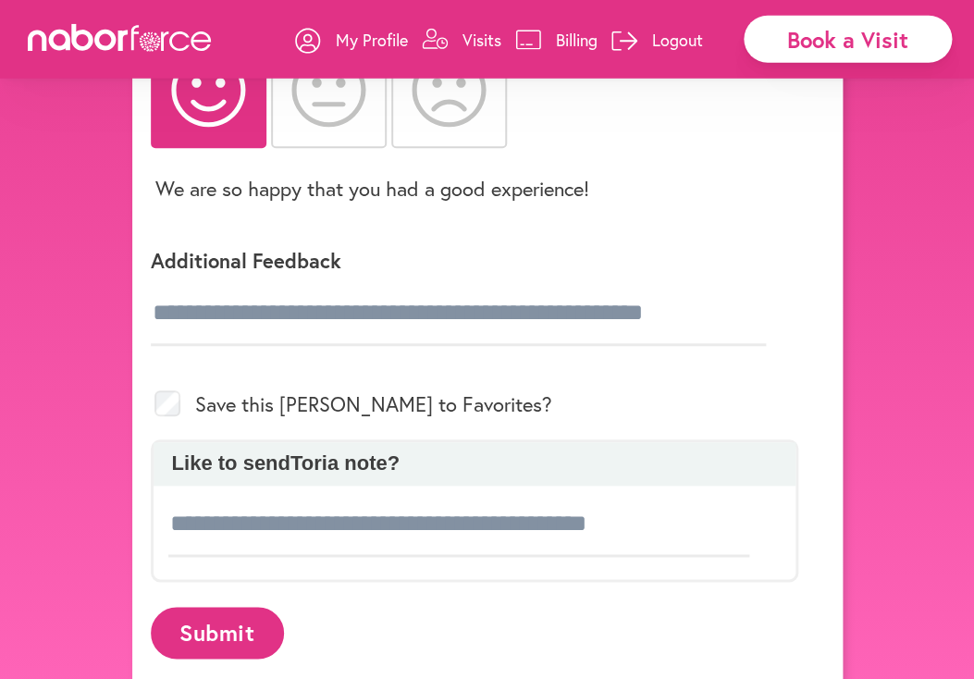
scroll to position [256, 0]
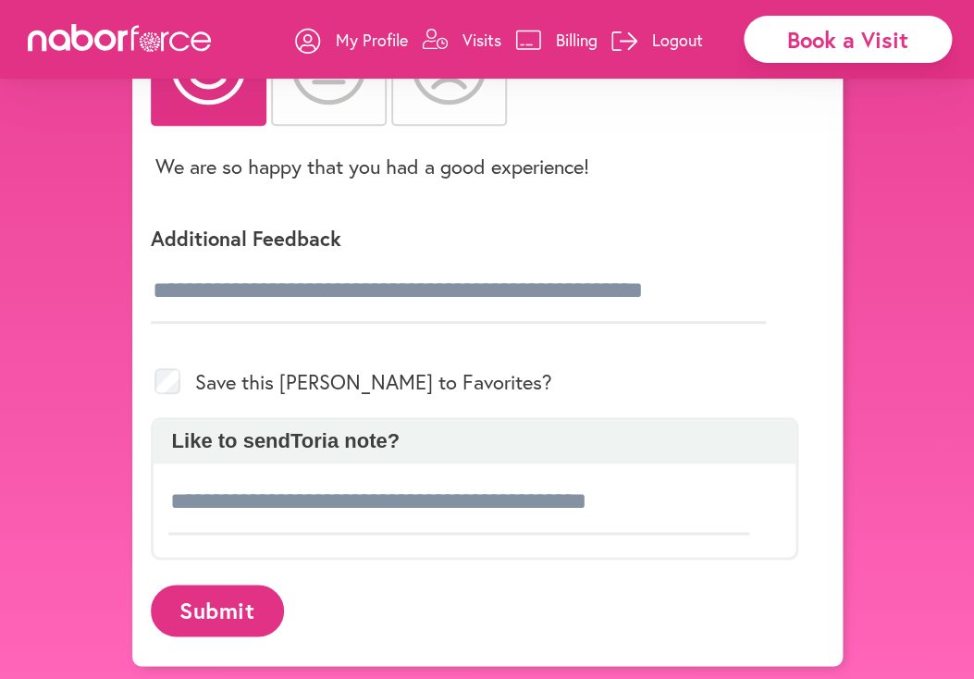
click at [206, 610] on button "Submit" at bounding box center [217, 610] width 133 height 51
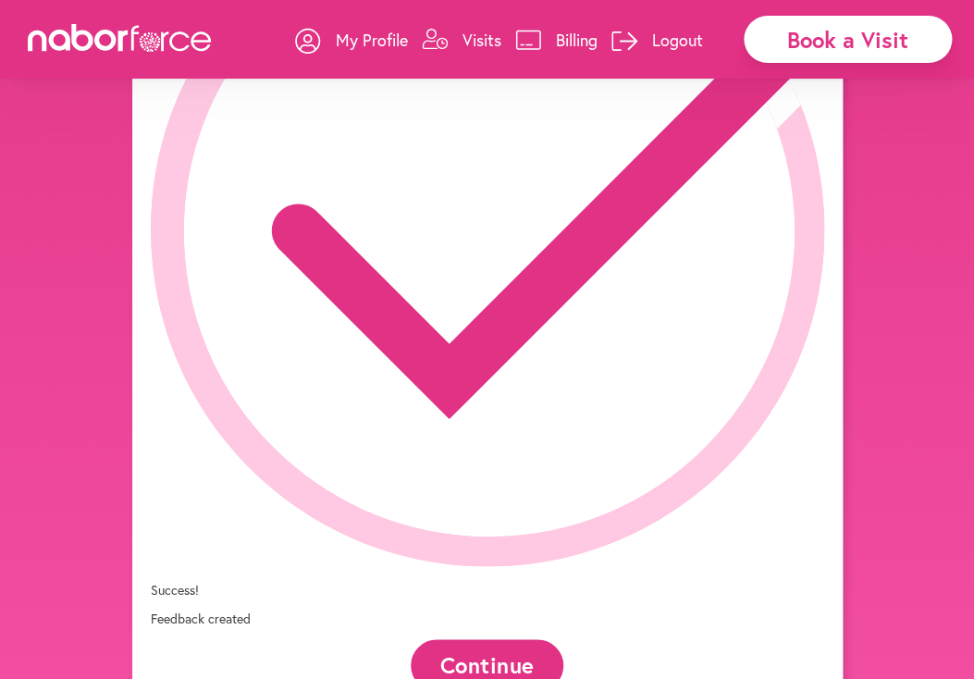
click at [511, 639] on button "Continue" at bounding box center [487, 664] width 153 height 51
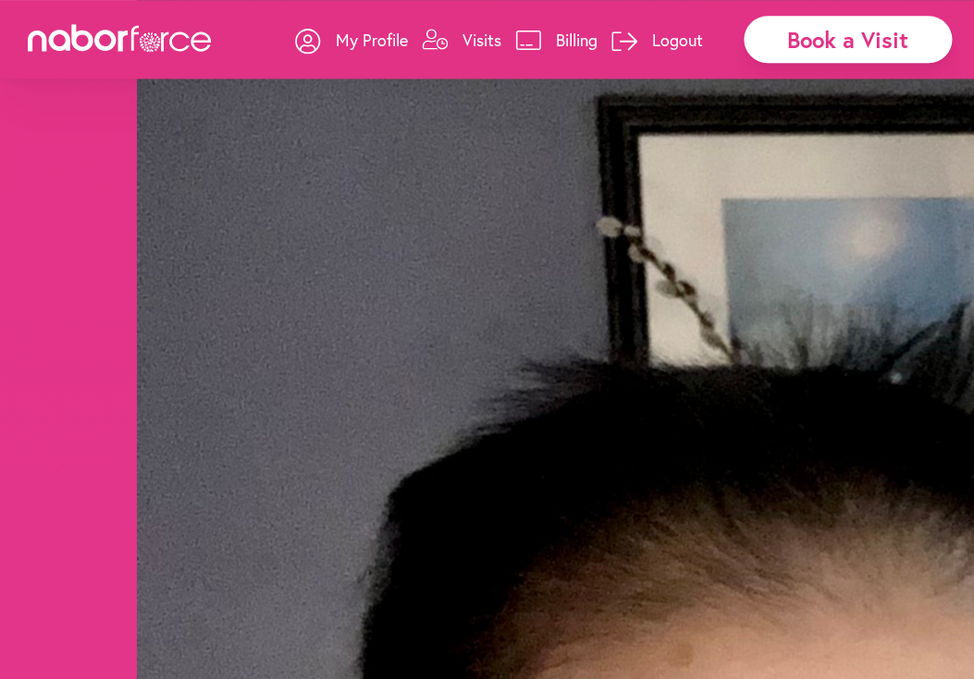
scroll to position [763, 0]
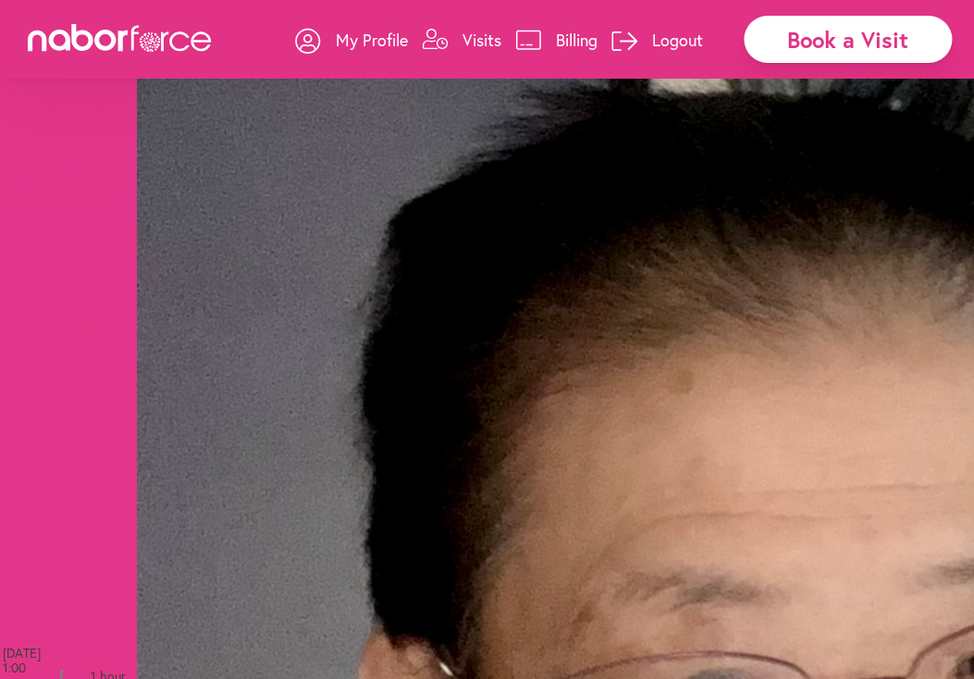
drag, startPoint x: 780, startPoint y: 548, endPoint x: 788, endPoint y: 556, distance: 11.1
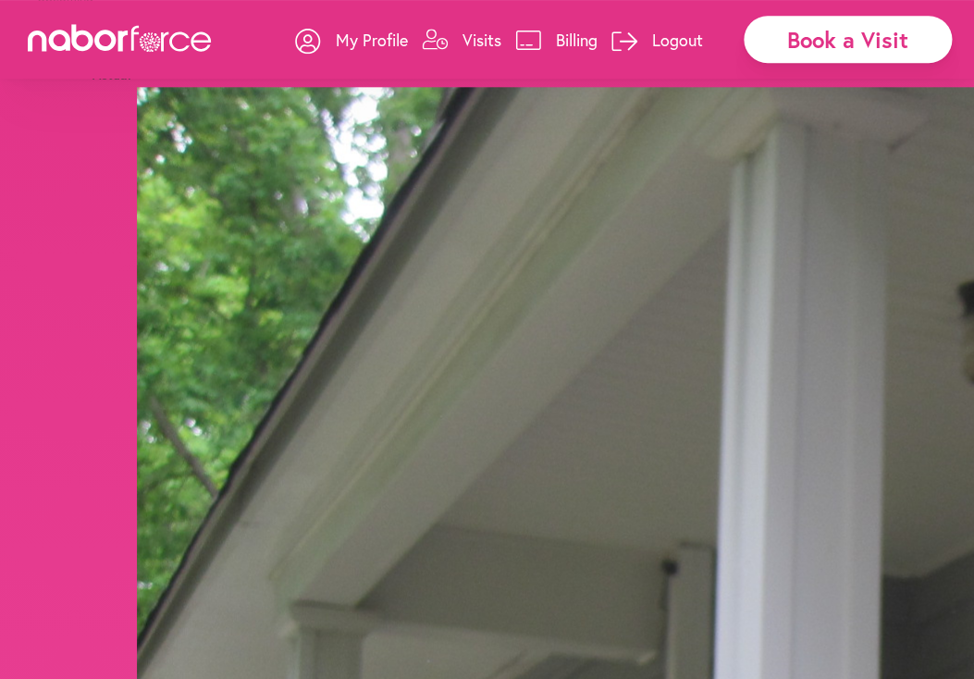
scroll to position [0, 0]
